Goal: Download file/media

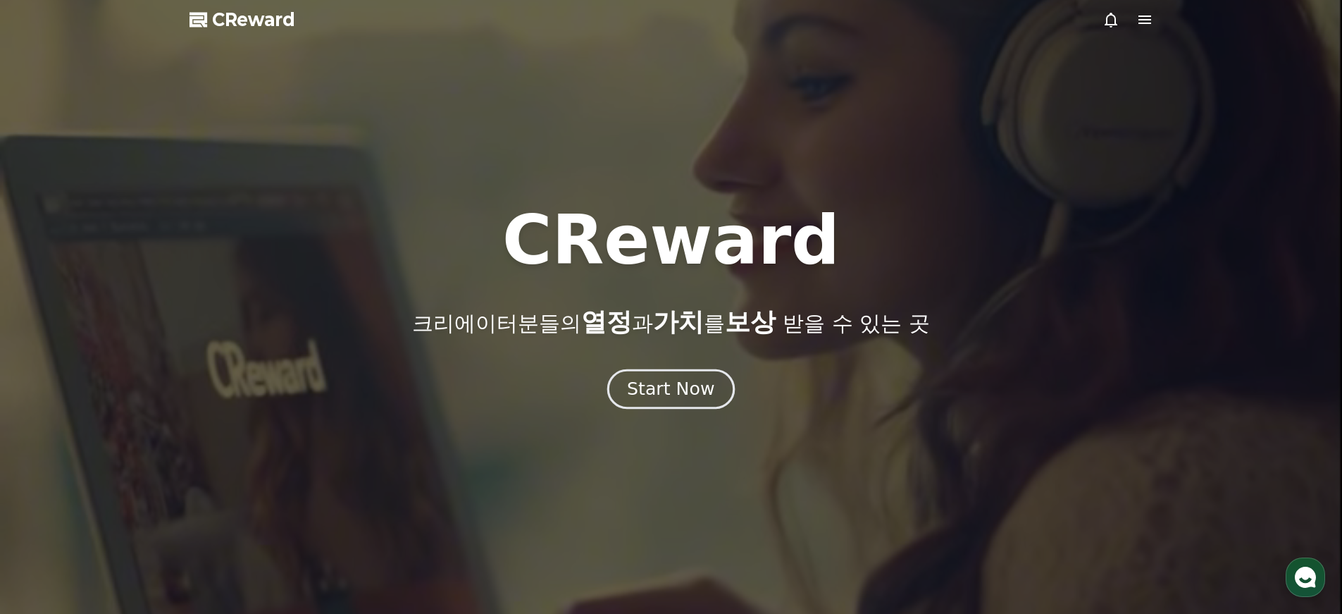
click at [691, 373] on button "Start Now" at bounding box center [671, 389] width 128 height 40
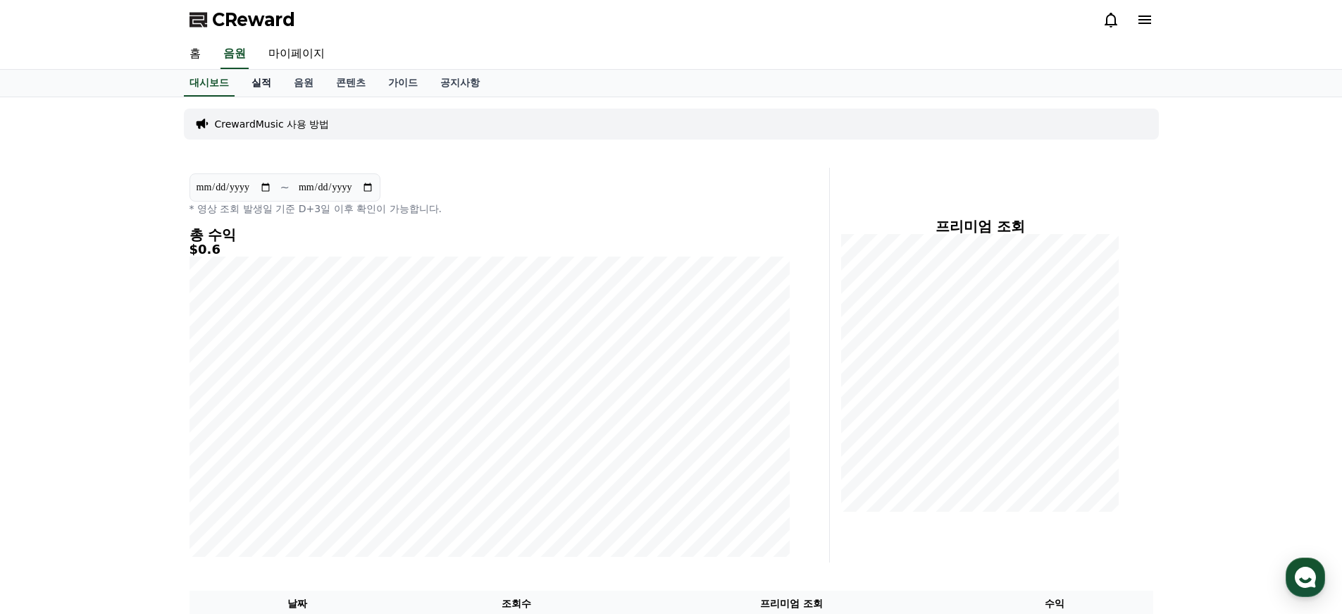
click at [247, 80] on link "실적" at bounding box center [261, 83] width 42 height 27
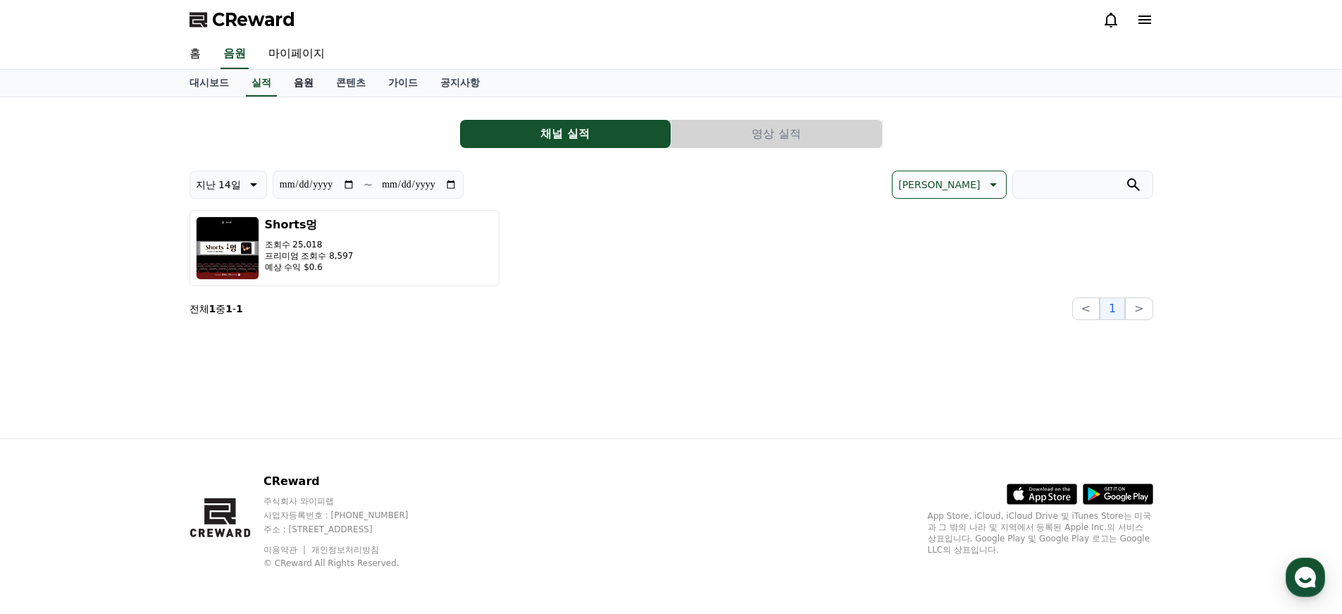
click at [297, 80] on link "음원" at bounding box center [304, 83] width 42 height 27
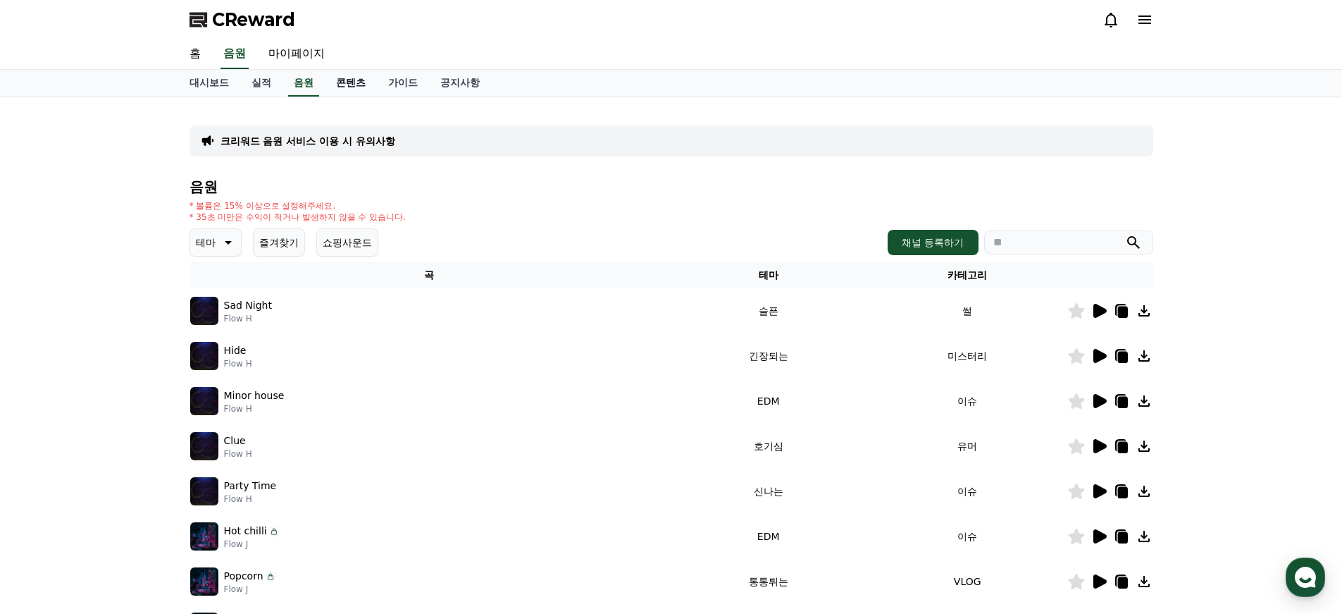
click at [326, 79] on link "콘텐츠" at bounding box center [351, 83] width 52 height 27
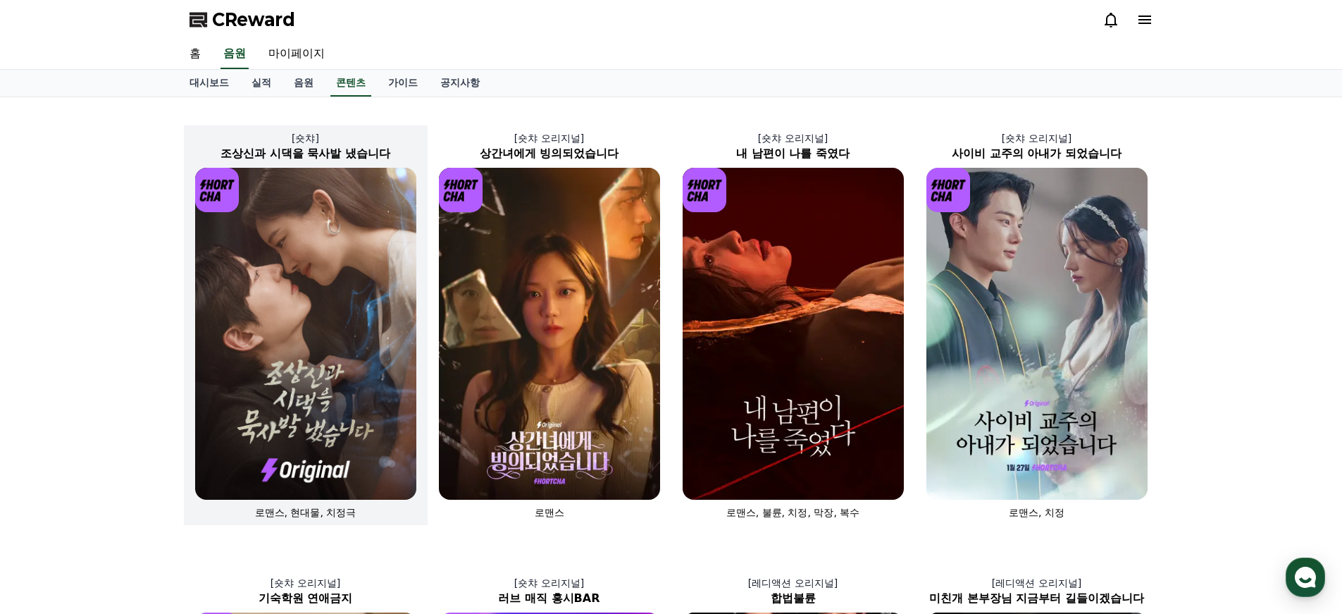
scroll to position [3, 0]
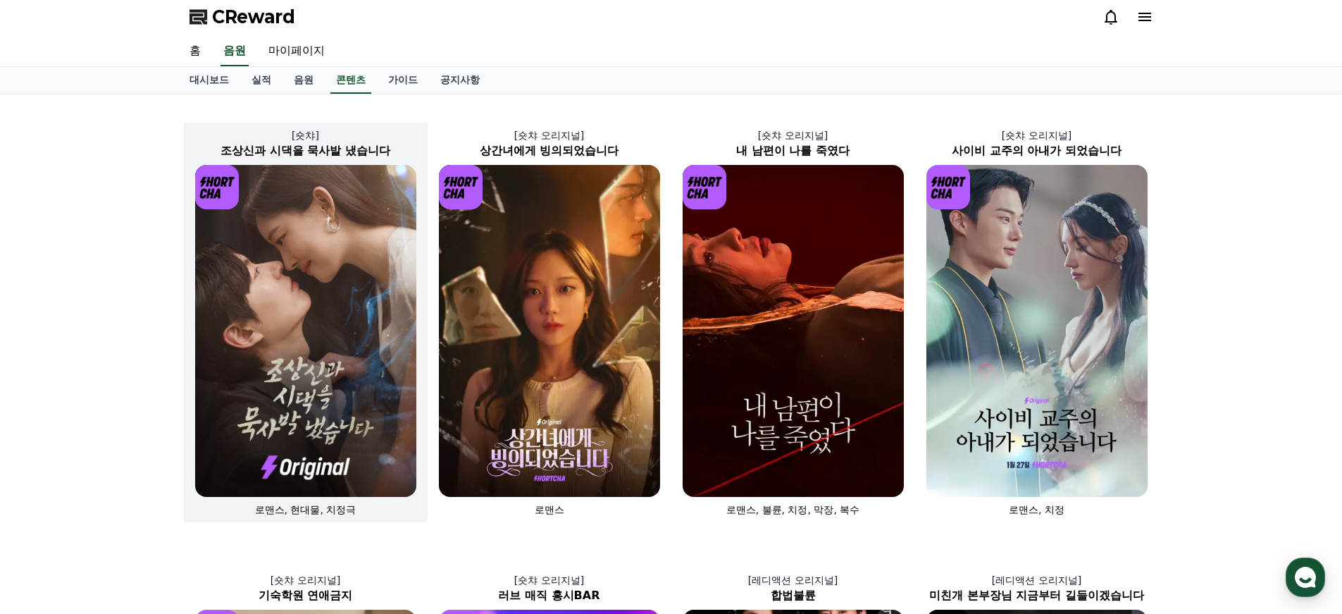
click at [315, 301] on img at bounding box center [305, 331] width 221 height 332
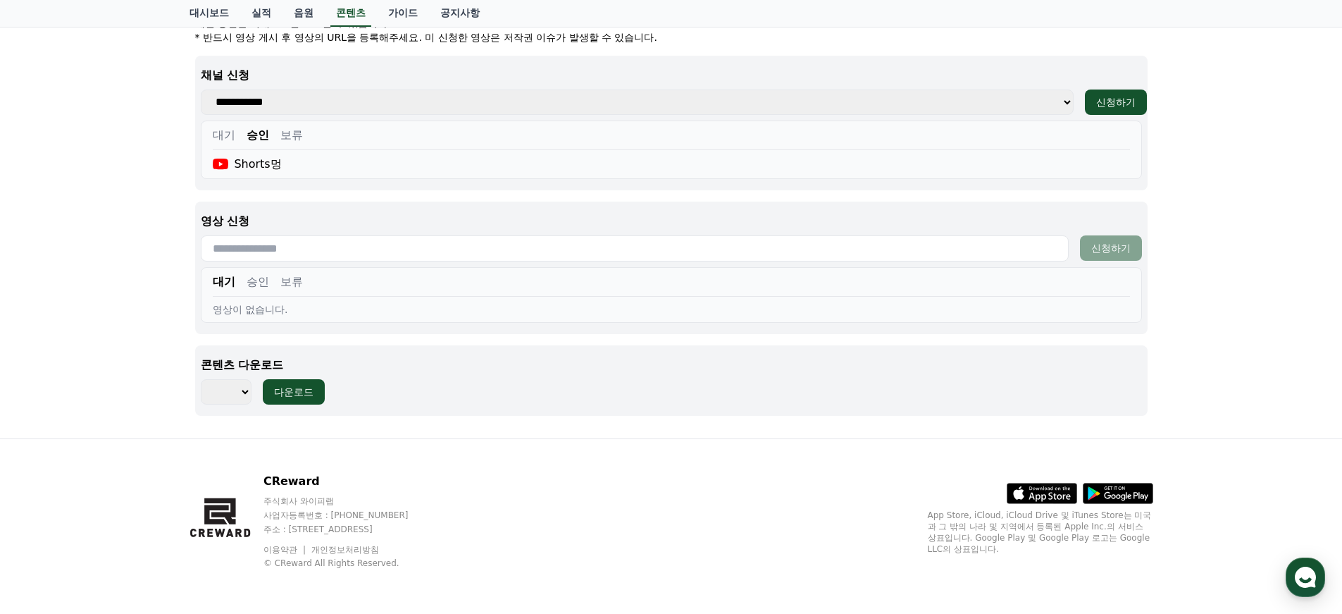
scroll to position [592, 0]
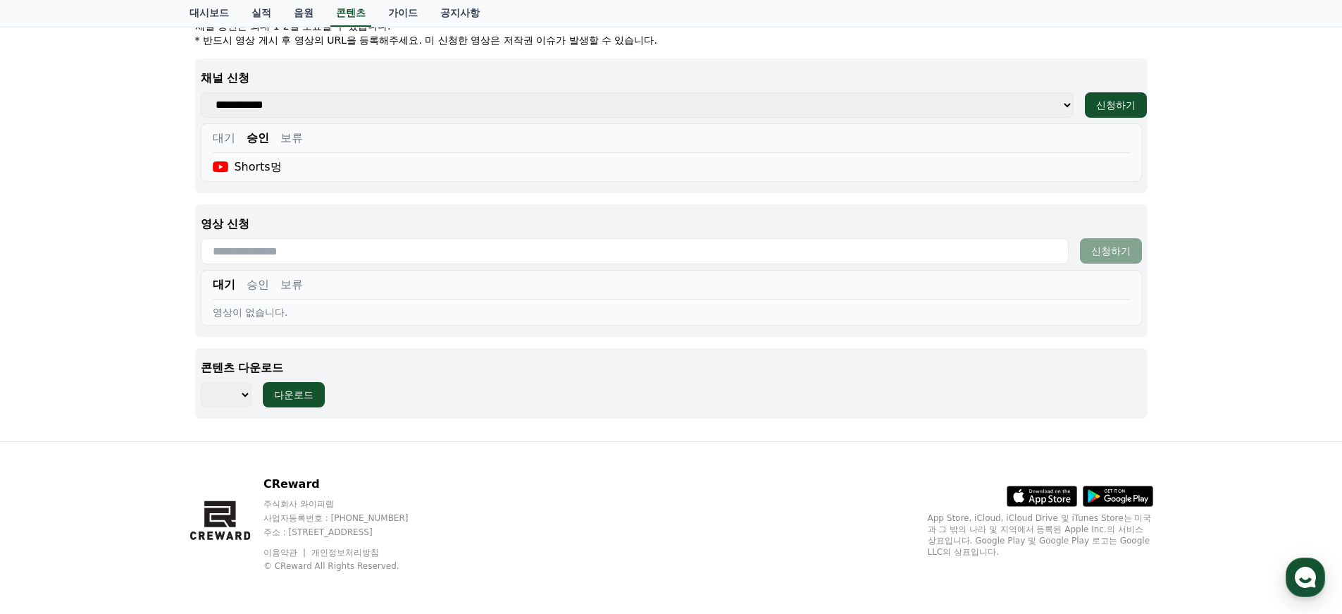
click at [252, 389] on div "*** *** *** *** *** *** *** *** *** *** *** *** *** *** *** *** *** *** *** ***…" at bounding box center [263, 394] width 124 height 25
click at [245, 390] on select "*** *** *** *** *** *** *** *** *** *** *** *** *** *** *** *** *** *** *** ***…" at bounding box center [226, 394] width 51 height 25
select select "**********"
click at [201, 382] on select "*** *** *** *** *** *** *** *** *** *** *** *** *** *** *** *** *** *** *** ***…" at bounding box center [226, 394] width 51 height 25
click at [302, 397] on div "다운로드" at bounding box center [293, 395] width 39 height 14
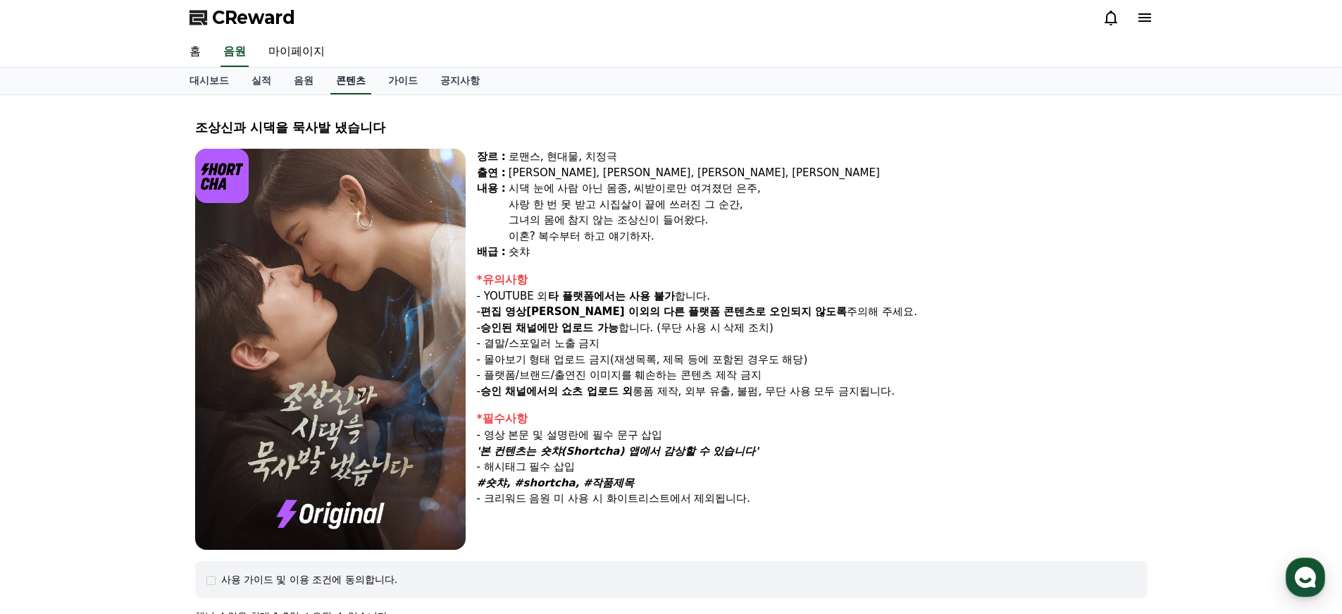
scroll to position [0, 0]
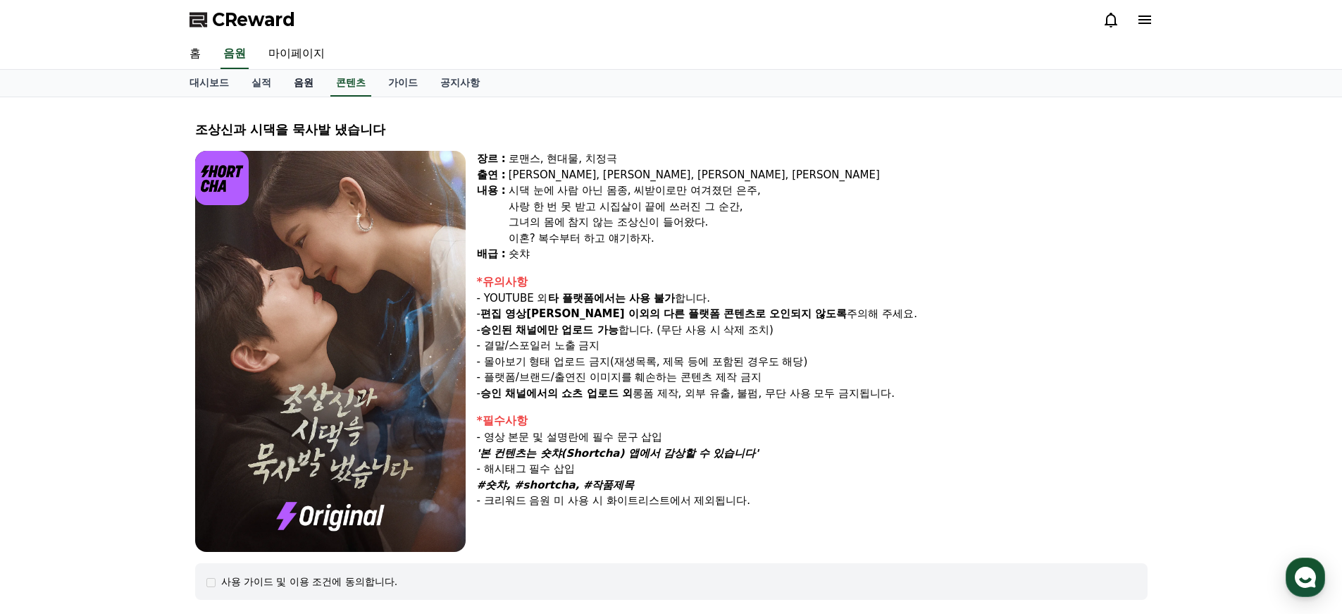
click at [296, 82] on link "음원" at bounding box center [304, 83] width 42 height 27
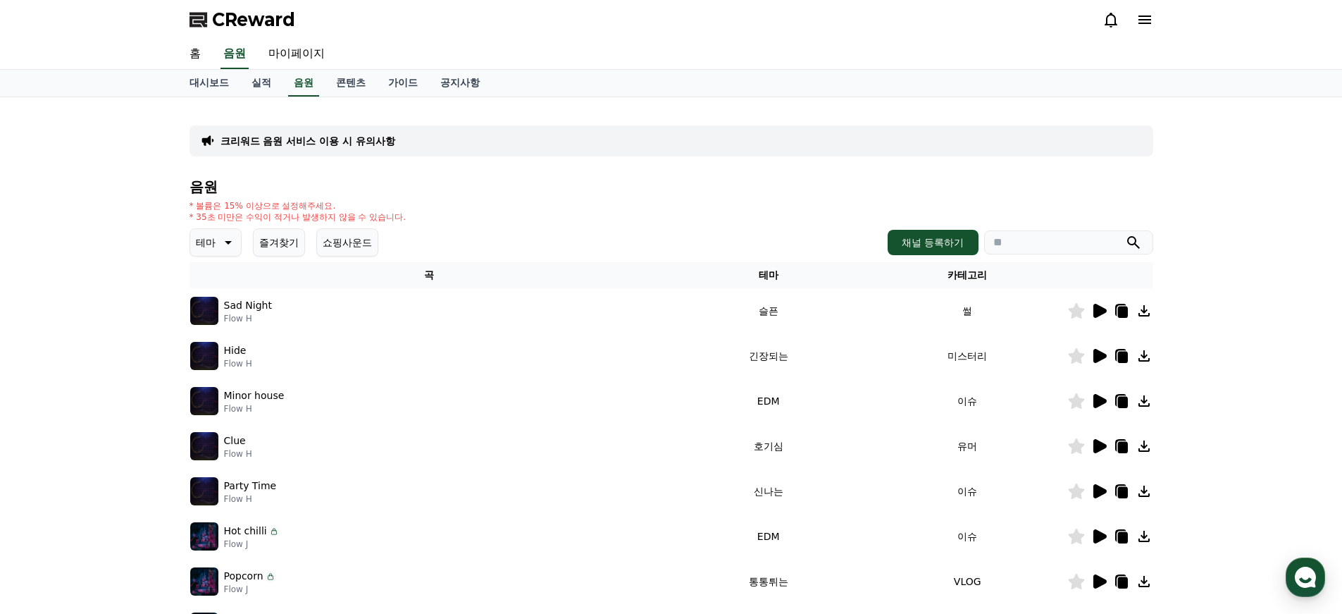
click at [211, 247] on p "테마" at bounding box center [206, 243] width 20 height 20
click at [209, 274] on button "어두운" at bounding box center [212, 267] width 41 height 31
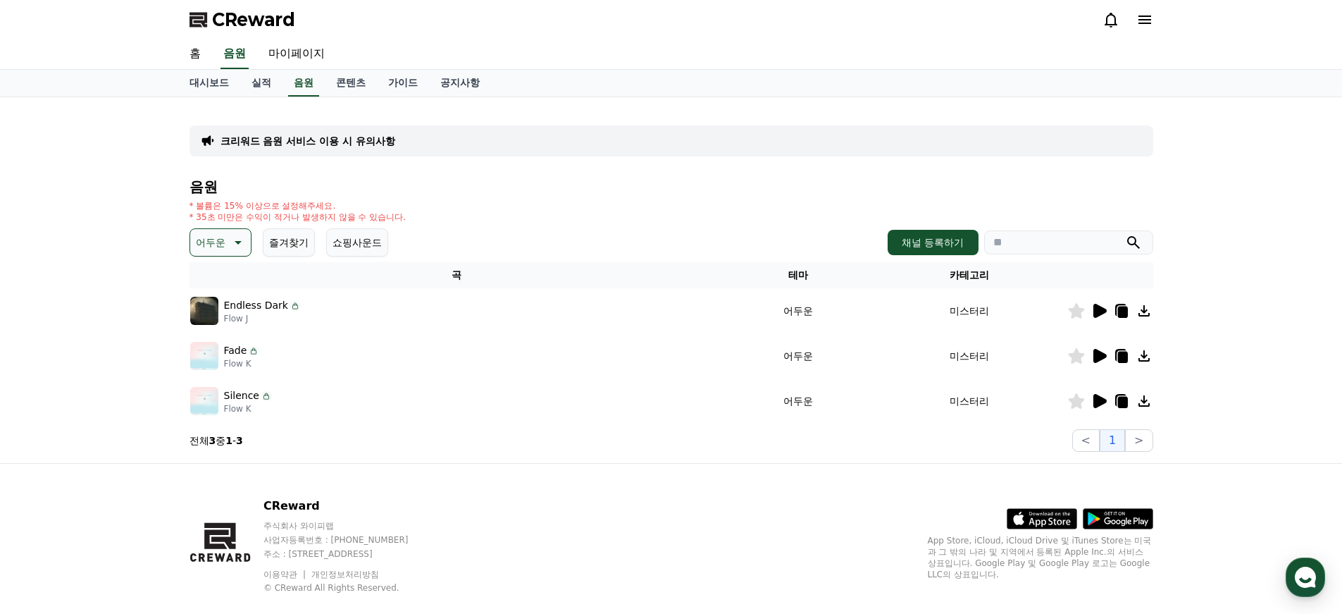
click at [1096, 314] on icon at bounding box center [1100, 311] width 13 height 14
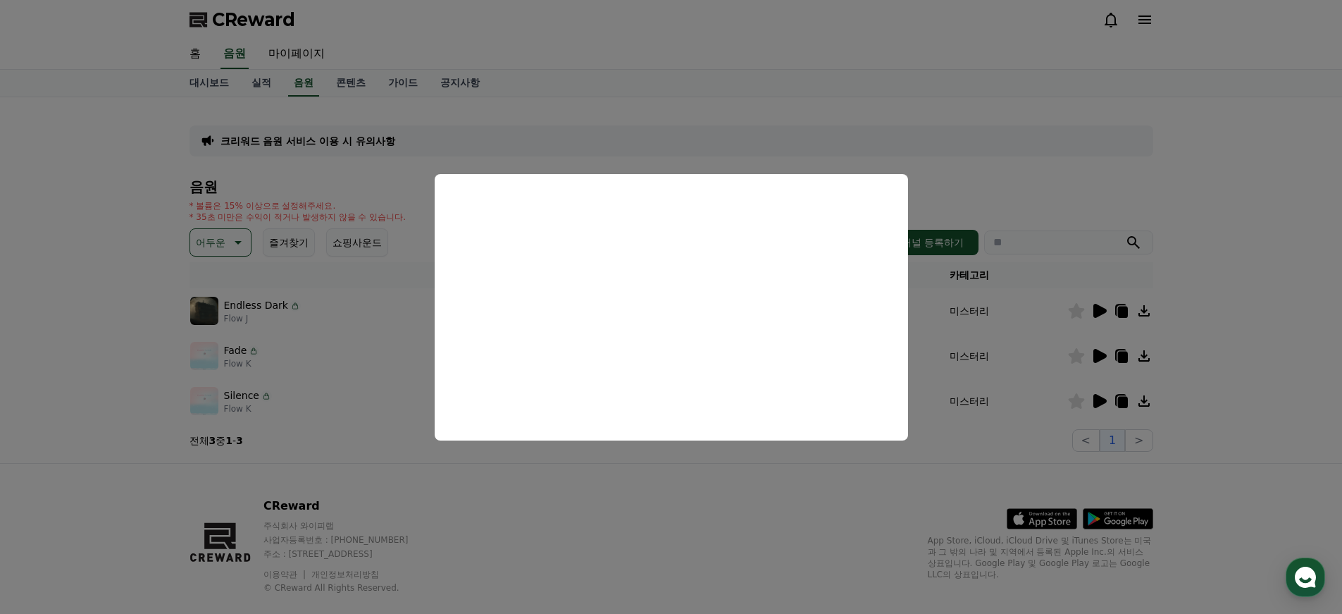
click at [1283, 287] on button "close modal" at bounding box center [671, 307] width 1342 height 614
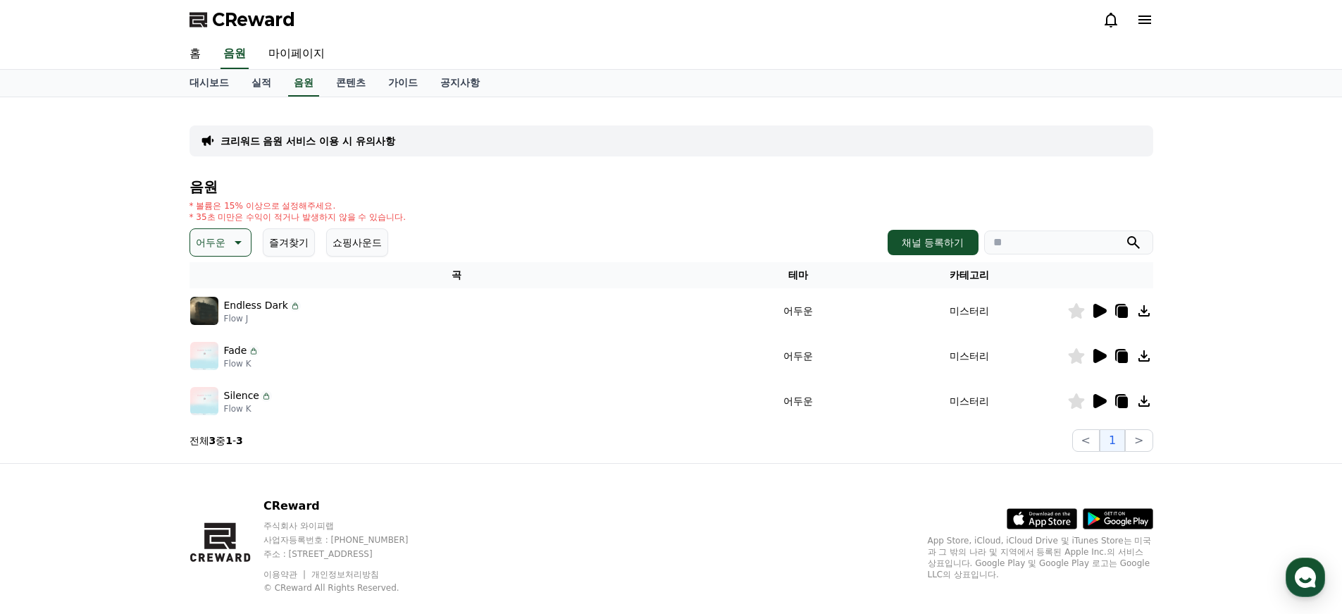
click at [1098, 361] on icon at bounding box center [1099, 355] width 17 height 17
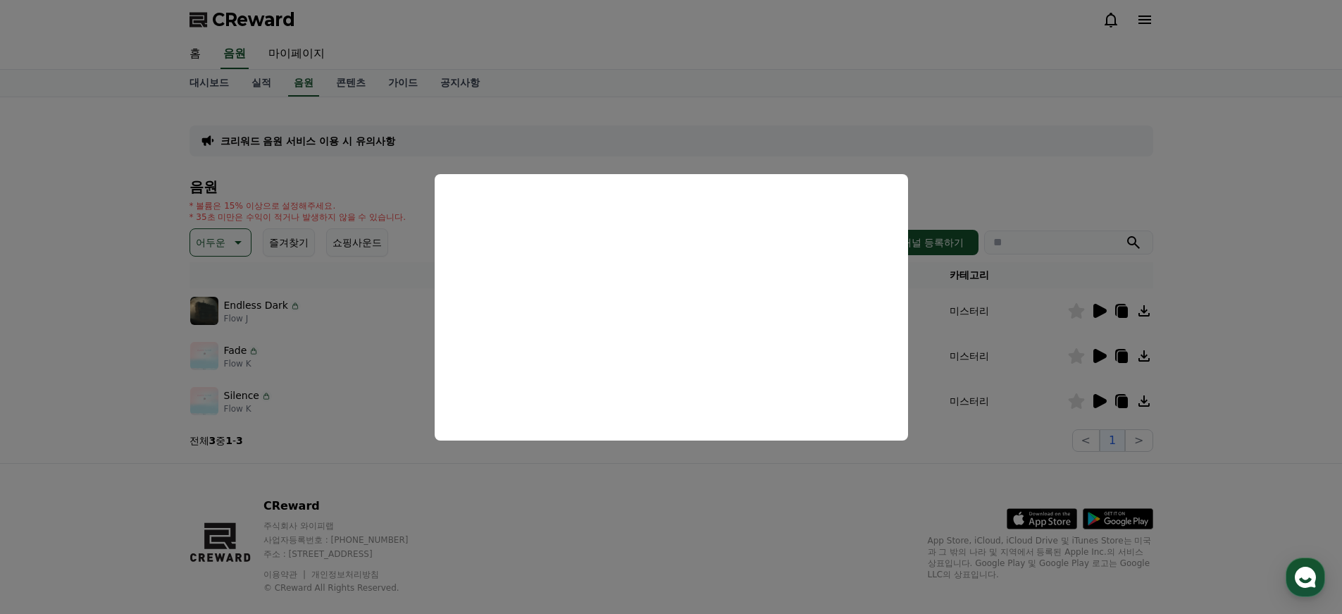
click at [1222, 337] on button "close modal" at bounding box center [671, 307] width 1342 height 614
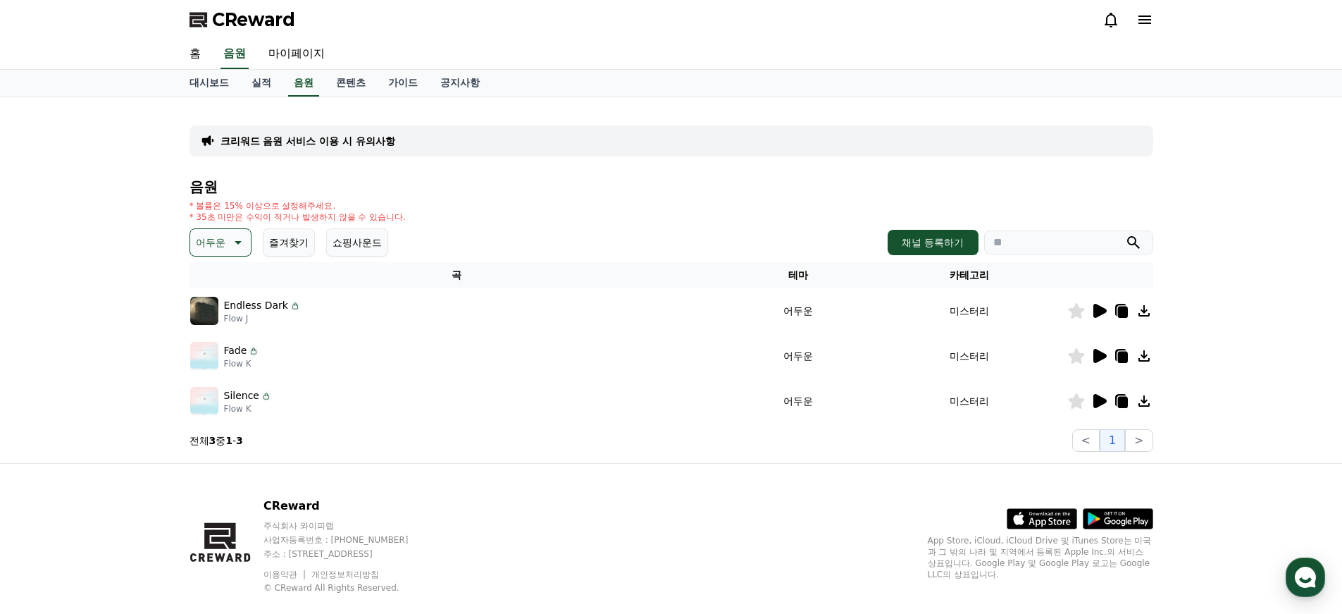
click at [1093, 402] on icon at bounding box center [1099, 400] width 17 height 17
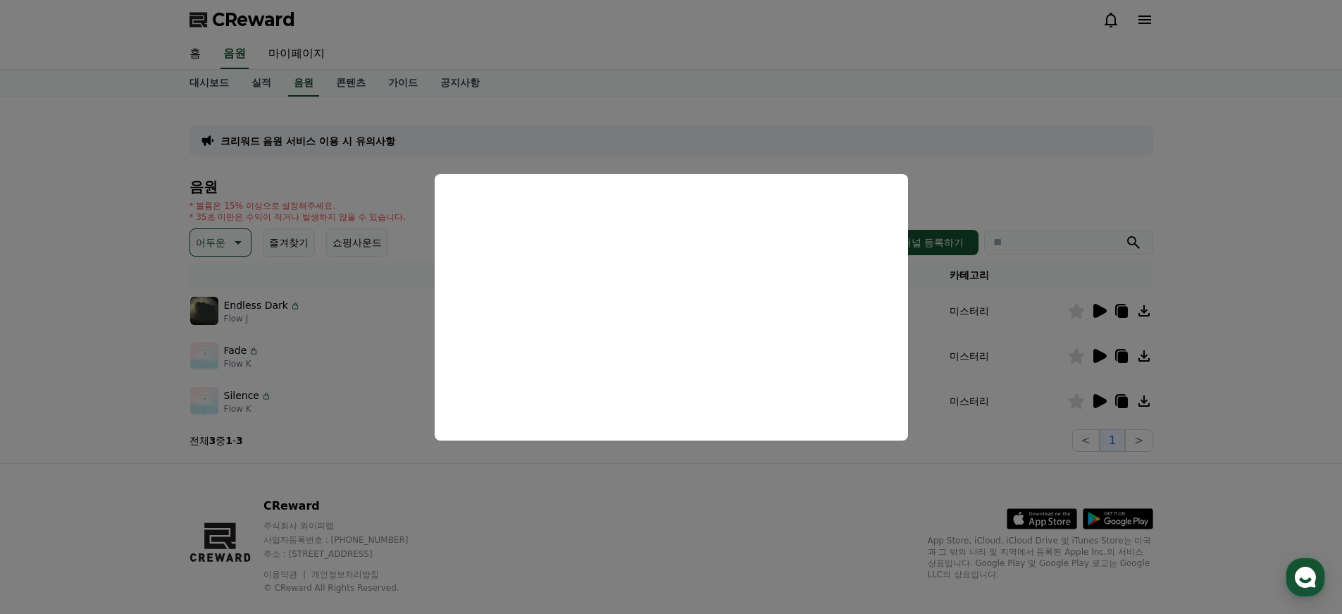
click at [1264, 299] on button "close modal" at bounding box center [671, 307] width 1342 height 614
